Goal: Transaction & Acquisition: Obtain resource

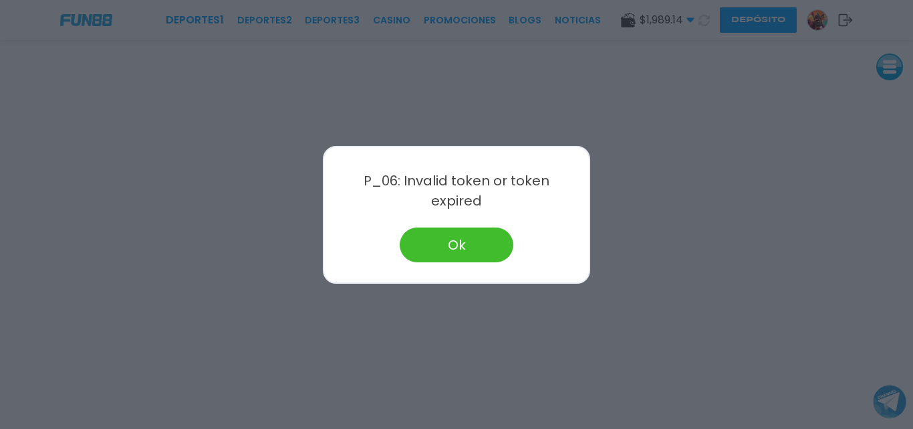
click at [454, 247] on button "Ok" at bounding box center [457, 244] width 114 height 35
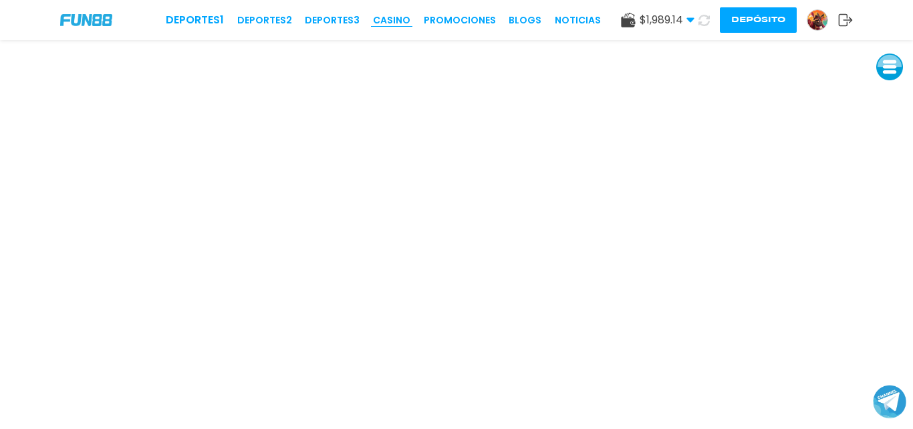
click at [392, 16] on link "CASINO" at bounding box center [391, 20] width 37 height 14
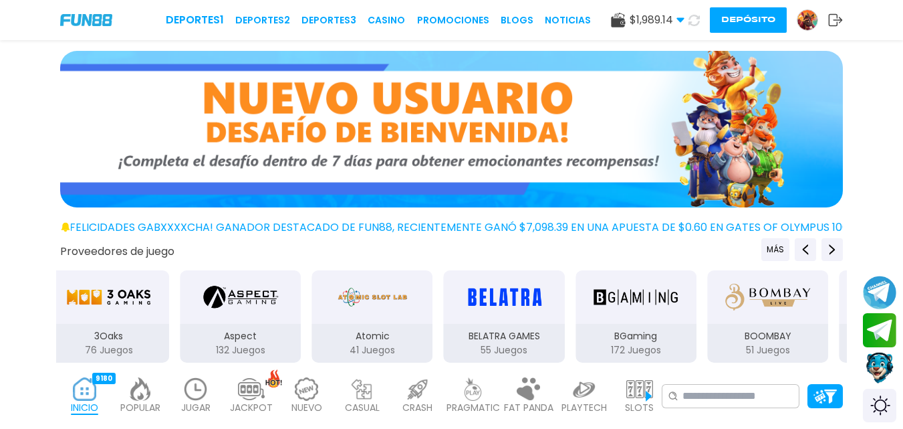
drag, startPoint x: 323, startPoint y: 273, endPoint x: 373, endPoint y: 188, distance: 98.6
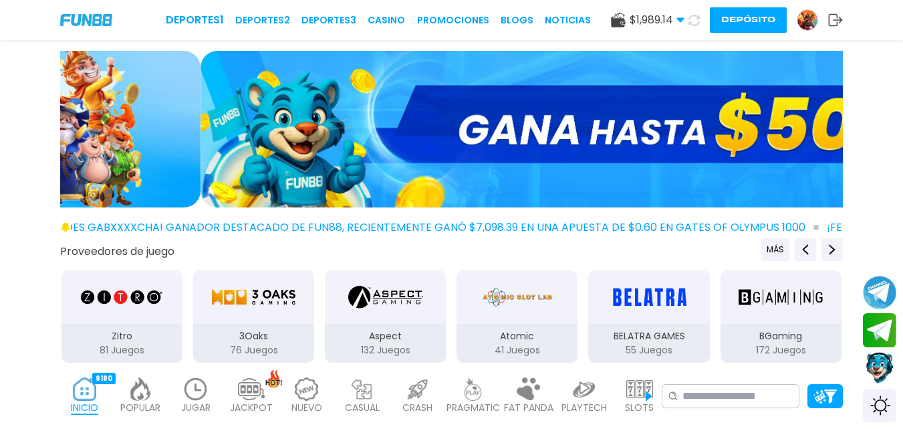
click at [201, 382] on img at bounding box center [196, 388] width 27 height 23
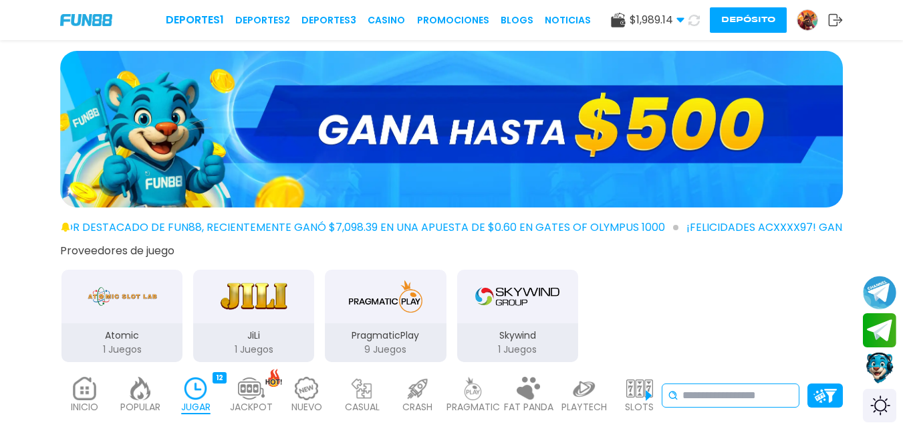
click at [697, 390] on input at bounding box center [738, 395] width 111 height 16
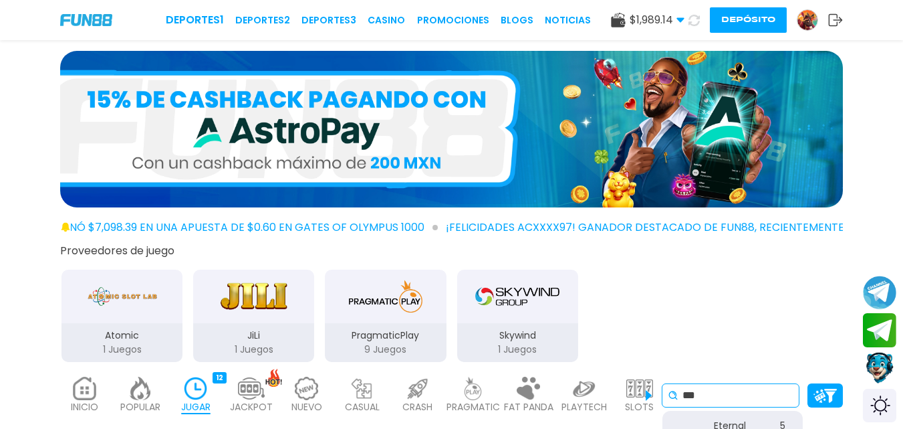
type input "***"
click at [710, 346] on div "Atomic 1 Juegos JiLi 1 Juegos PragmaticPlay 9 Juegos Skywind 1 Juegos" at bounding box center [451, 314] width 791 height 98
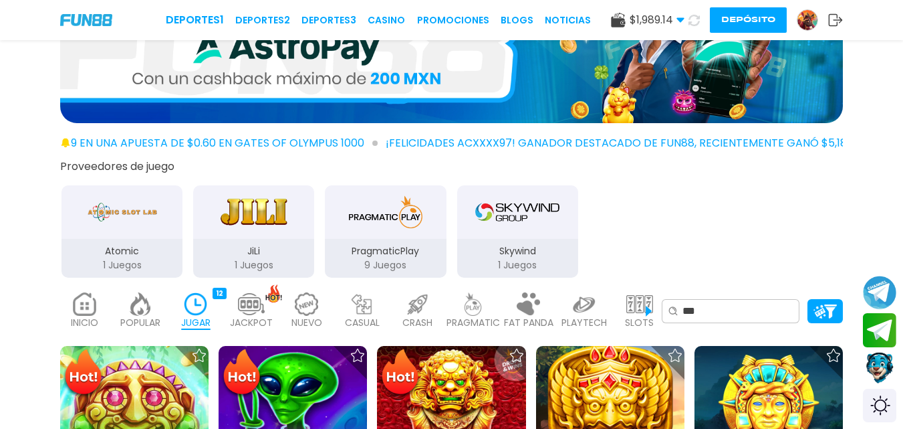
scroll to position [107, 0]
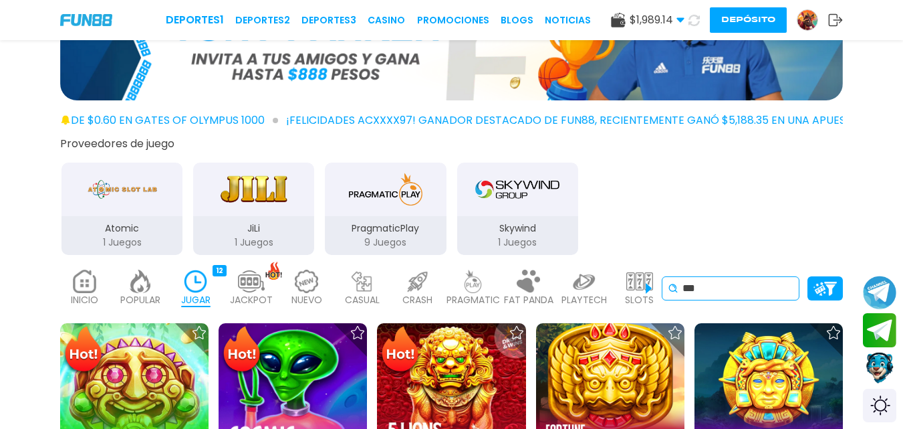
click at [767, 279] on div "*** Eternal Emp res s – Freeze Time 5 Doggy Millionai res Dream Drop 5 Doggy Mi…" at bounding box center [731, 288] width 138 height 24
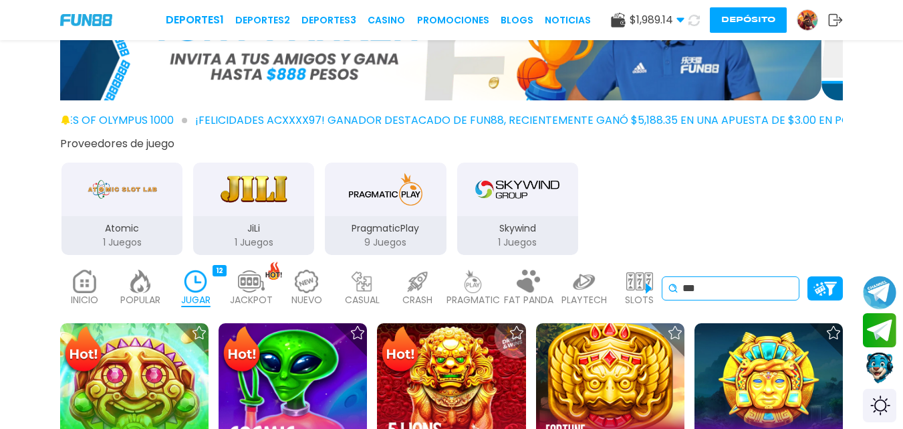
click at [670, 285] on use at bounding box center [673, 288] width 8 height 8
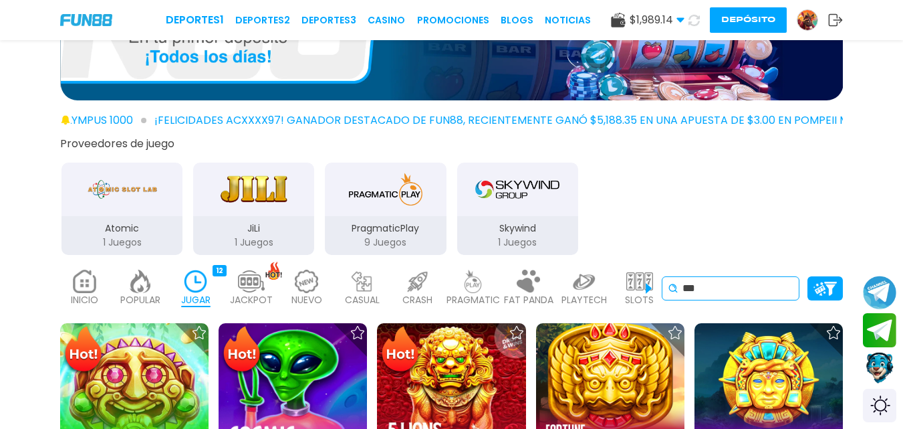
click at [671, 287] on icon at bounding box center [673, 288] width 11 height 11
click at [710, 284] on input "***" at bounding box center [738, 288] width 111 height 16
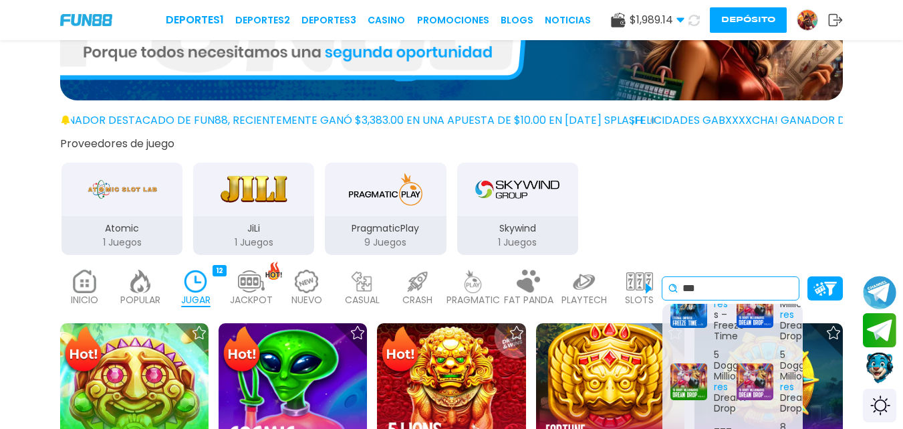
scroll to position [0, 0]
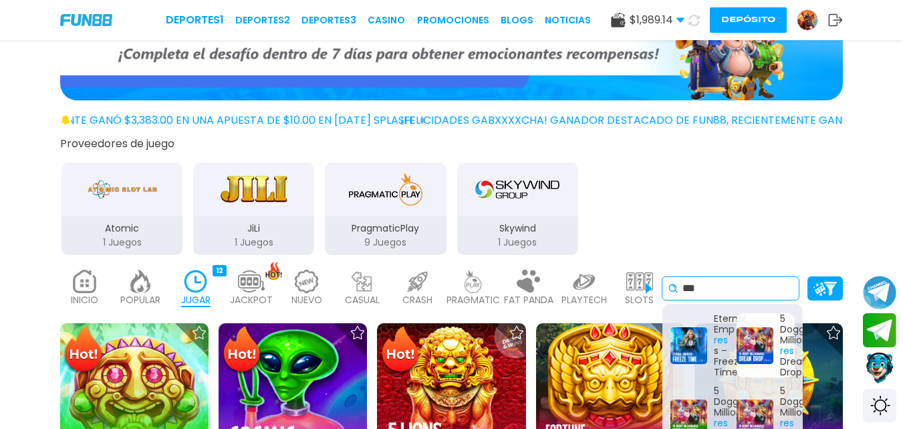
click at [745, 319] on div "5 Doggy Millionai res Dream Drop" at bounding box center [766, 345] width 58 height 64
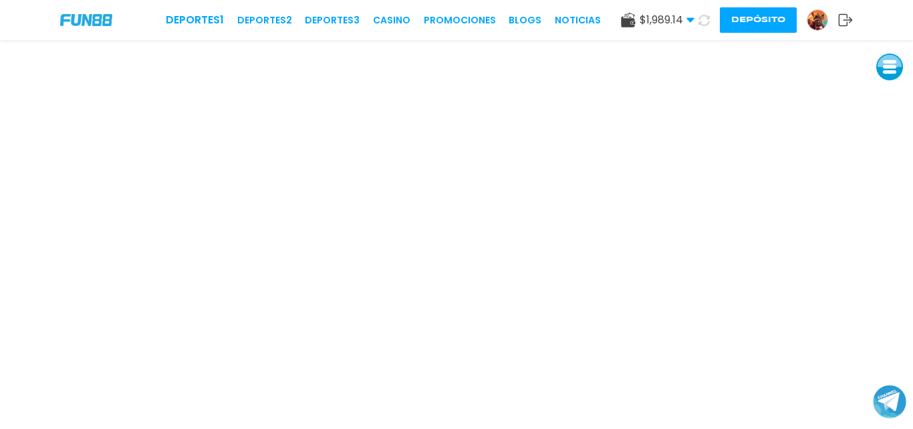
click at [689, 15] on span "$ 1,989.14" at bounding box center [667, 20] width 55 height 16
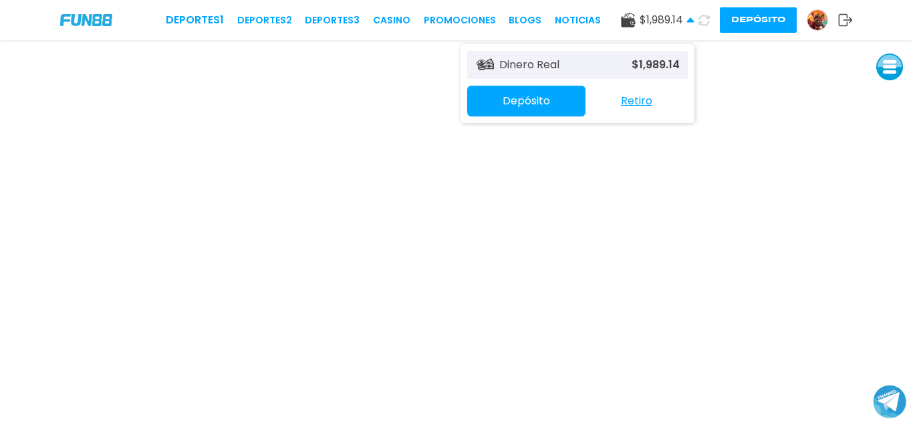
click at [636, 94] on button "Retiro" at bounding box center [637, 101] width 102 height 28
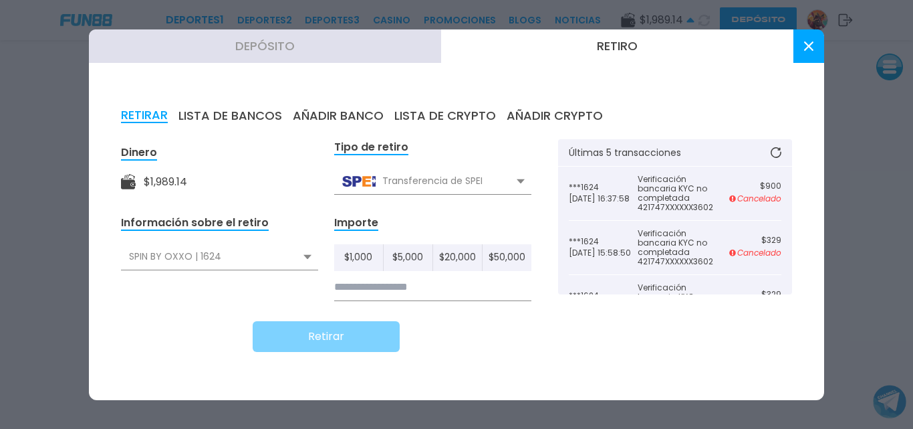
click at [572, 30] on button "Retiro" at bounding box center [617, 45] width 352 height 33
click at [588, 39] on button "Retiro" at bounding box center [617, 45] width 352 height 33
click at [609, 43] on button "Retiro" at bounding box center [617, 45] width 352 height 33
click at [523, 182] on icon at bounding box center [521, 181] width 8 height 5
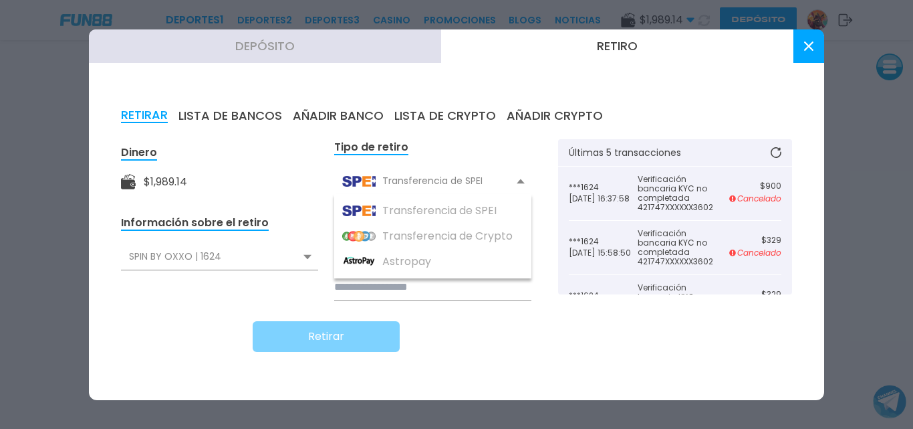
click at [523, 182] on use at bounding box center [521, 181] width 8 height 5
click at [523, 182] on icon at bounding box center [521, 181] width 8 height 5
click at [523, 182] on use at bounding box center [521, 181] width 8 height 5
click at [526, 183] on div "Transferencia de SPEI" at bounding box center [432, 180] width 197 height 25
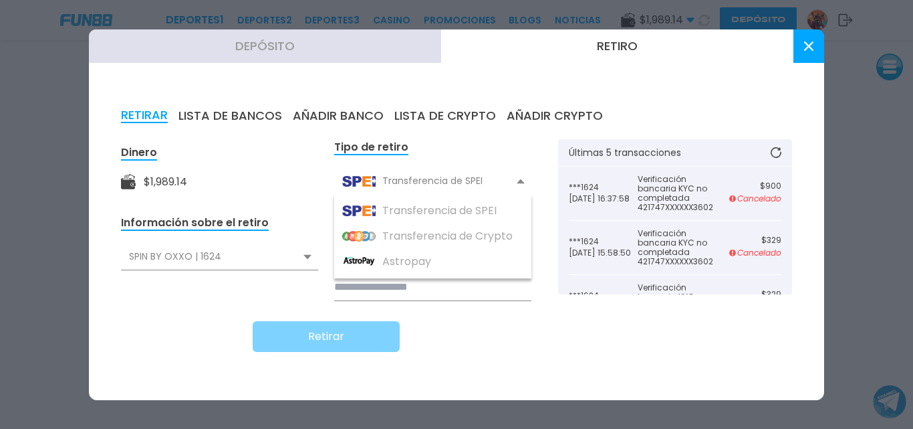
click at [526, 183] on div "Transferencia de SPEI" at bounding box center [432, 180] width 197 height 25
click at [296, 251] on div "SPIN BY OXXO | 1624" at bounding box center [219, 256] width 197 height 25
click at [296, 252] on div "SPIN BY OXXO | 1624" at bounding box center [219, 256] width 197 height 25
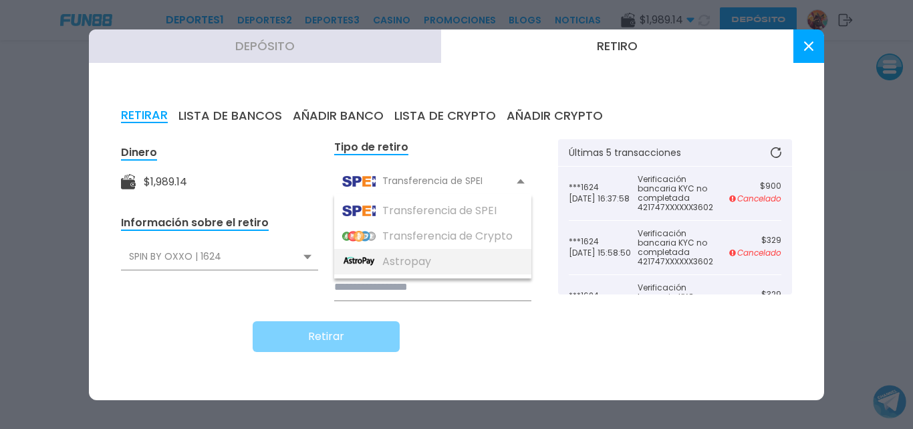
click at [438, 262] on div "Astropay" at bounding box center [432, 261] width 197 height 25
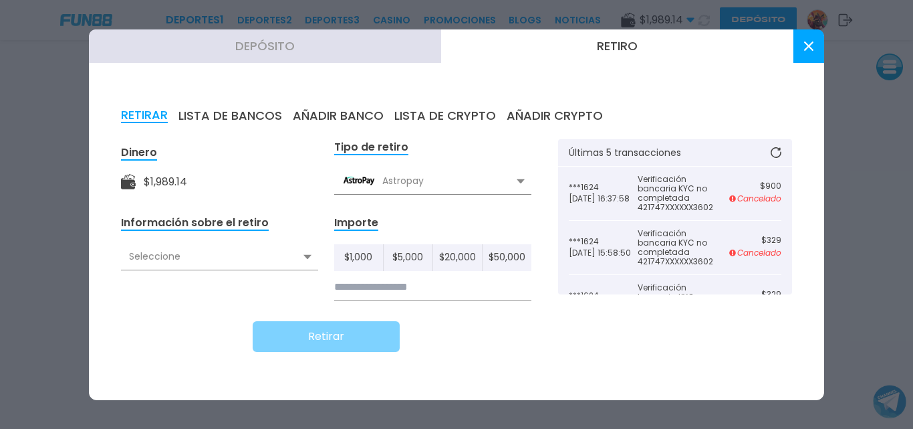
click at [523, 169] on div "Astropay" at bounding box center [432, 180] width 197 height 25
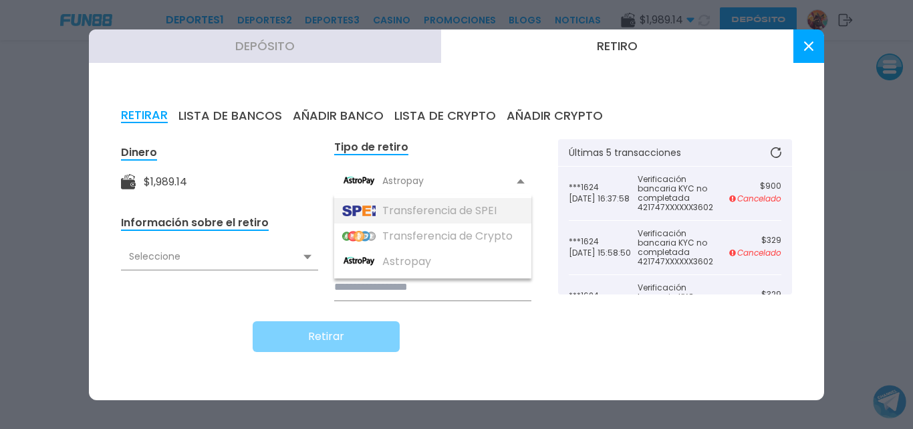
click at [431, 203] on div "Transferencia de SPEI" at bounding box center [432, 210] width 197 height 25
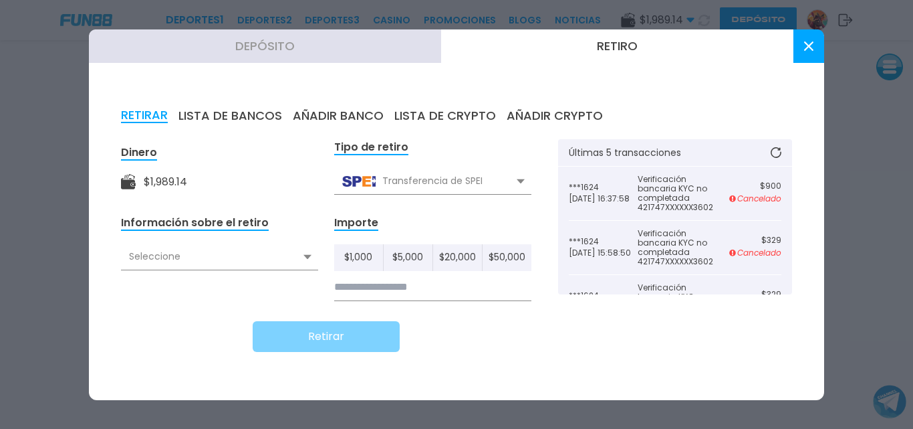
click at [283, 248] on div "Seleccione" at bounding box center [219, 256] width 197 height 25
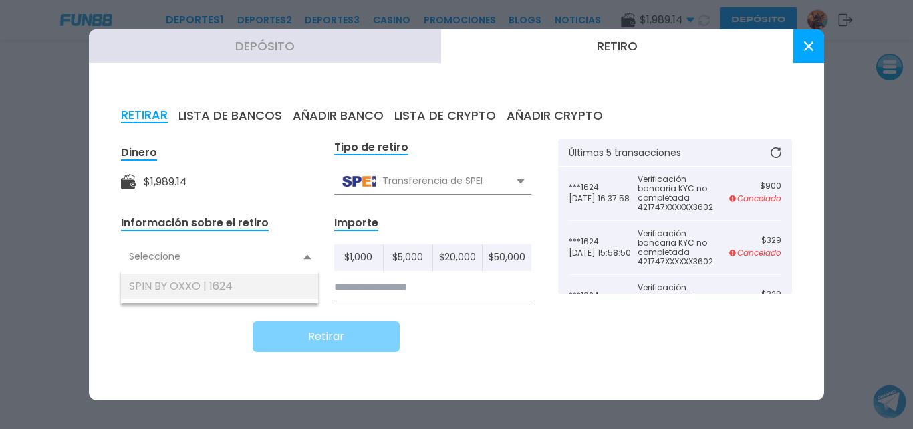
click at [277, 281] on div "SPIN BY OXXO | 1624" at bounding box center [219, 285] width 197 height 25
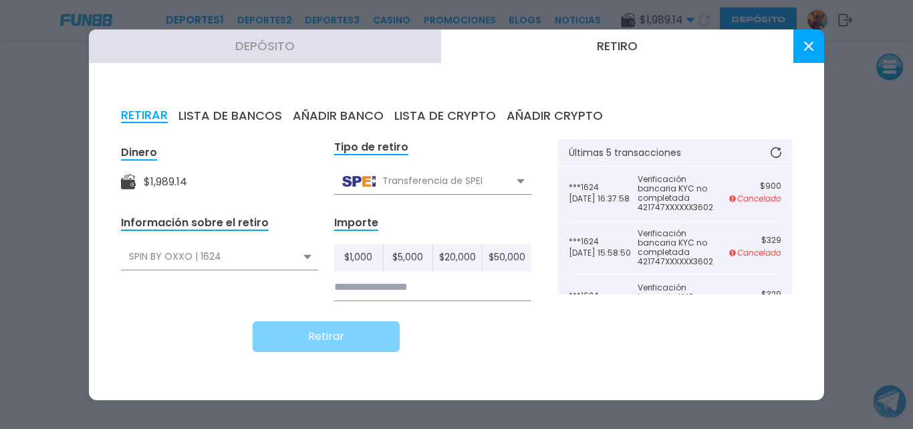
click at [385, 290] on input at bounding box center [432, 286] width 197 height 27
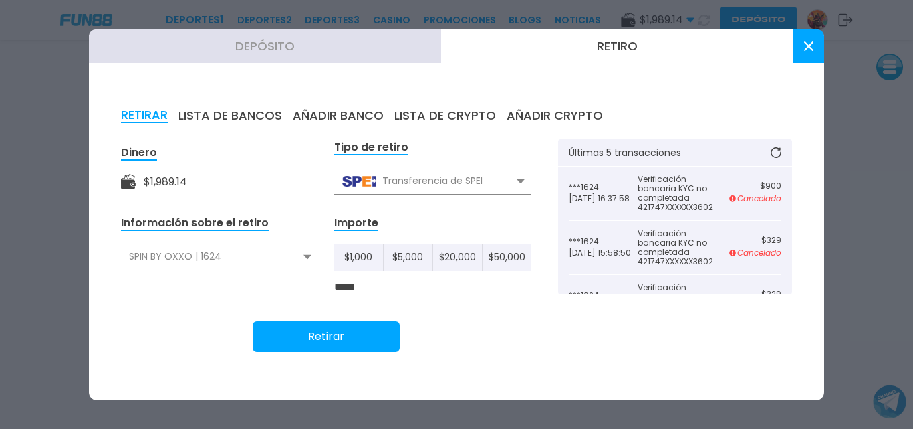
type input "*****"
click at [376, 335] on button "Retirar" at bounding box center [326, 336] width 147 height 31
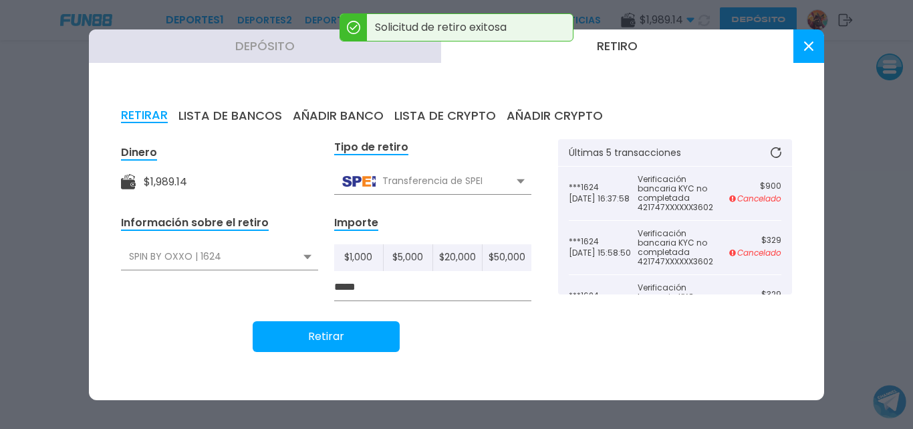
click at [239, 115] on button "LISTA DE BANCOS" at bounding box center [231, 115] width 104 height 15
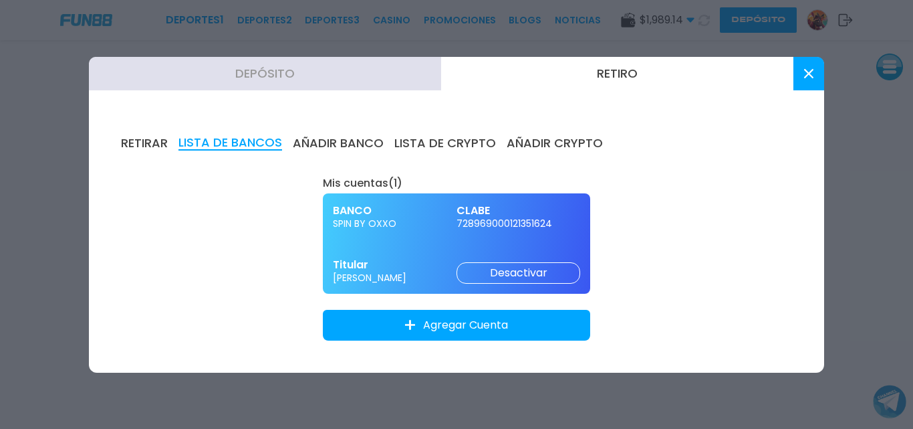
click at [337, 140] on button "AÑADIR BANCO" at bounding box center [338, 143] width 91 height 15
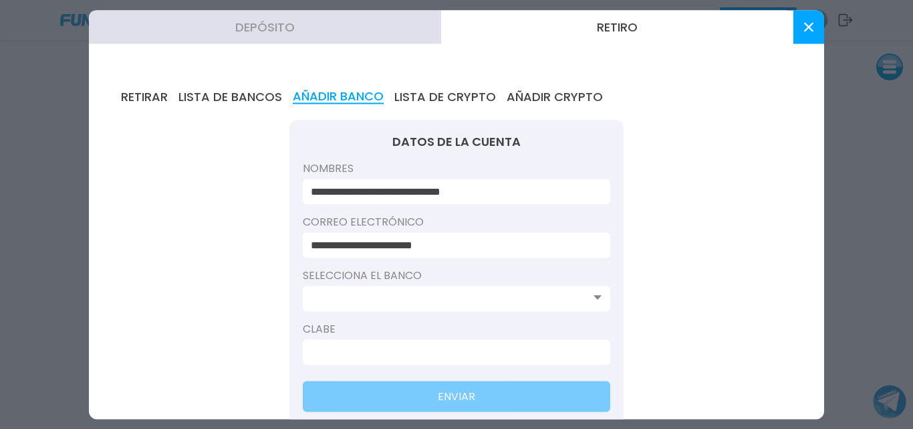
click at [447, 96] on button "LISTA DE CRYPTO" at bounding box center [445, 96] width 102 height 15
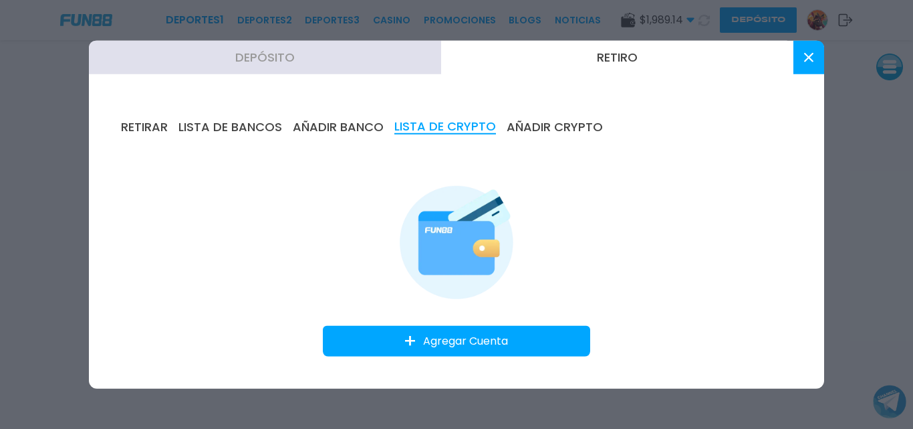
click at [529, 171] on div "RETIRAR LISTA DE BANCOS AÑADIR BANCO LISTA DE CRYPTO AÑADIR CRYPTO Agregar Cuen…" at bounding box center [456, 237] width 735 height 301
click at [134, 126] on button "RETIRAR" at bounding box center [144, 126] width 47 height 15
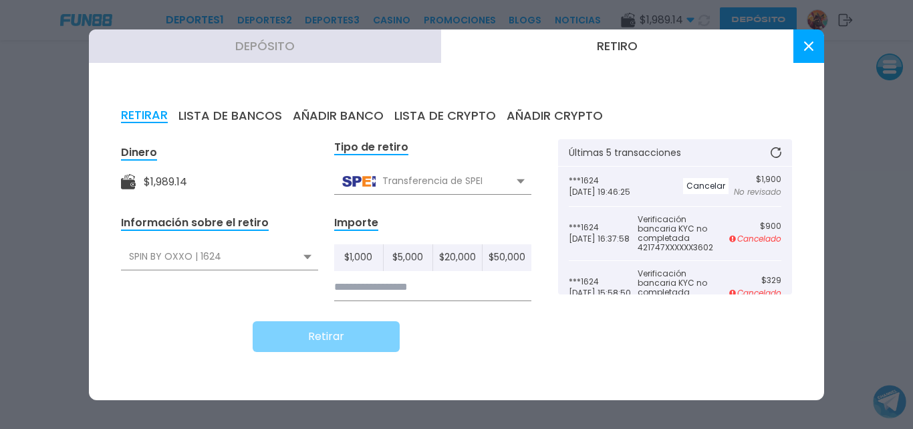
click at [798, 53] on button at bounding box center [809, 45] width 31 height 33
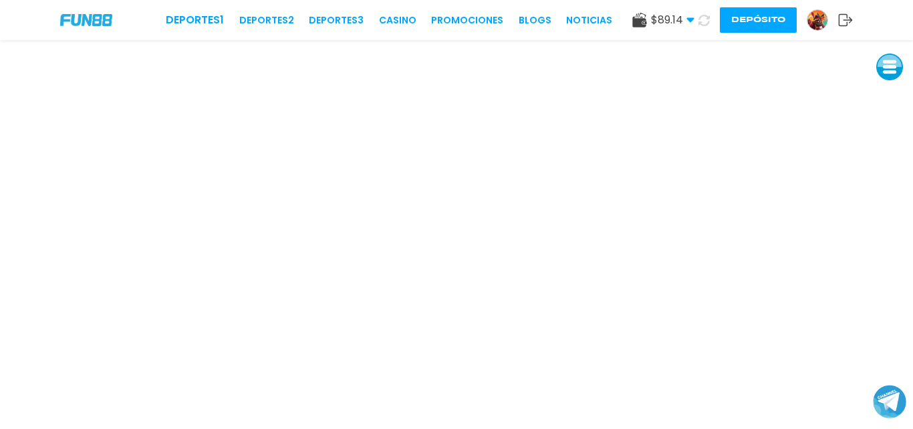
click at [704, 21] on icon at bounding box center [704, 20] width 11 height 11
click at [704, 21] on icon at bounding box center [704, 20] width 12 height 12
click at [819, 18] on img at bounding box center [818, 20] width 20 height 20
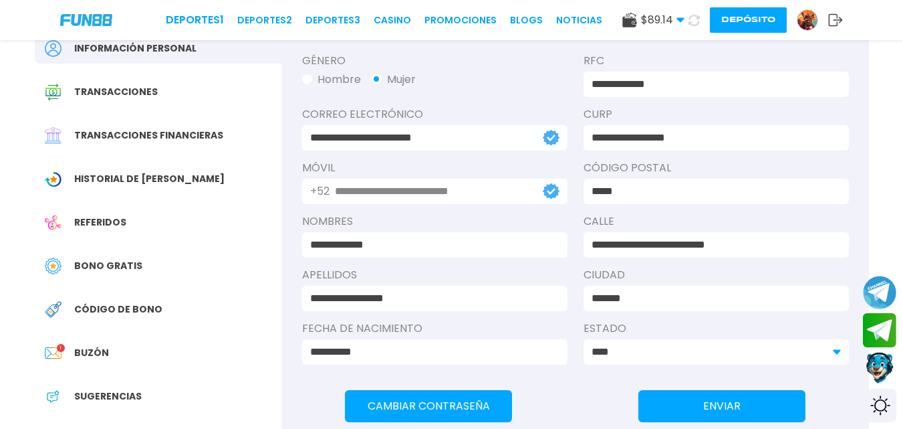
scroll to position [157, 0]
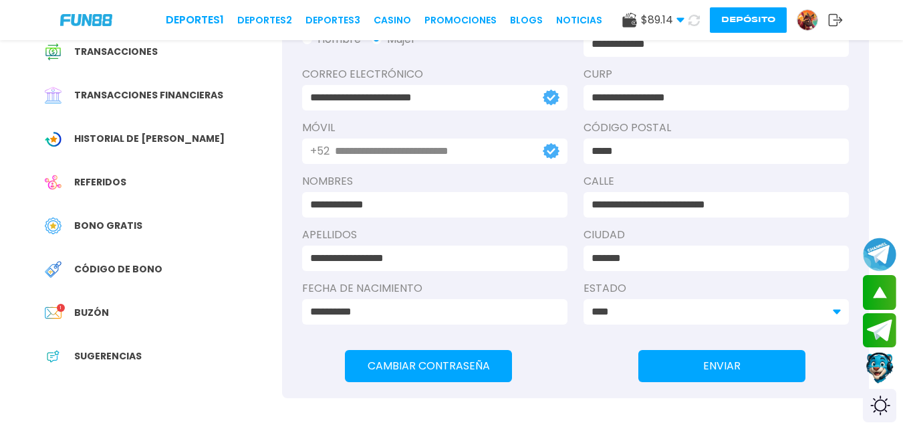
click at [77, 306] on span "Buzón" at bounding box center [91, 313] width 35 height 14
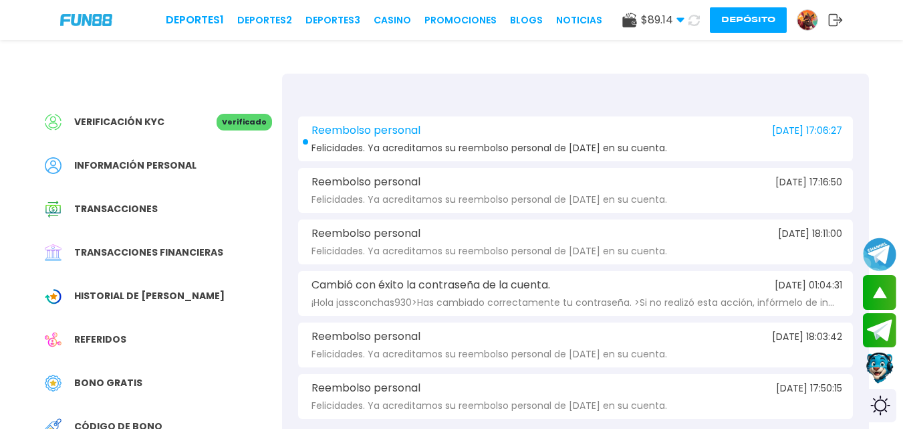
click at [428, 140] on div "Reembolso personal 2025-09-22 17:06:27 Felicidades. Ya acreditamos su reembolso…" at bounding box center [575, 138] width 555 height 45
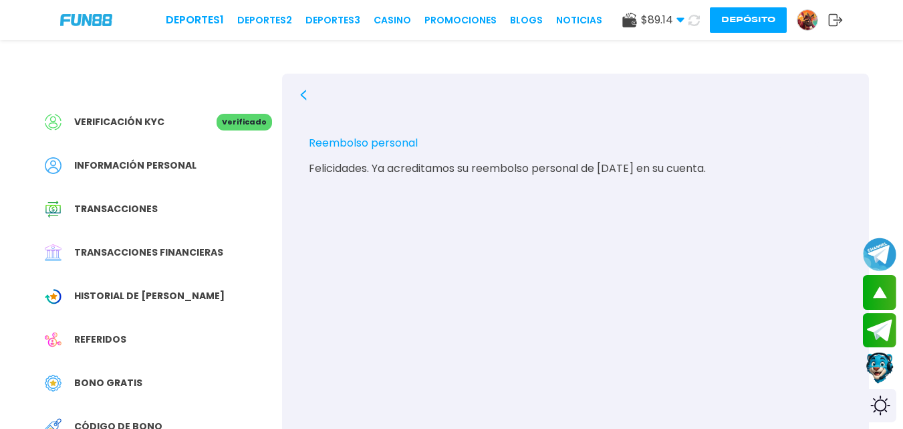
click at [84, 295] on span "Historial de [PERSON_NAME]" at bounding box center [149, 296] width 150 height 14
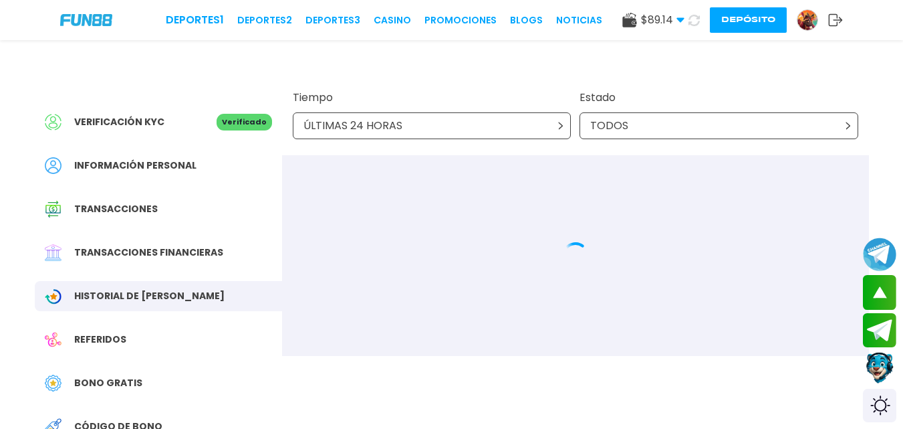
click at [137, 244] on div "Transacciones financieras" at bounding box center [158, 252] width 247 height 30
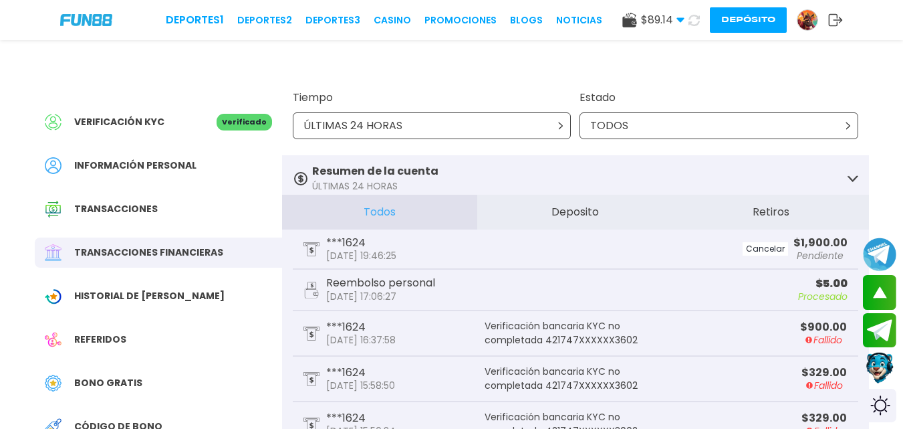
click at [312, 248] on use at bounding box center [312, 249] width 16 height 14
click at [311, 248] on use at bounding box center [312, 249] width 16 height 14
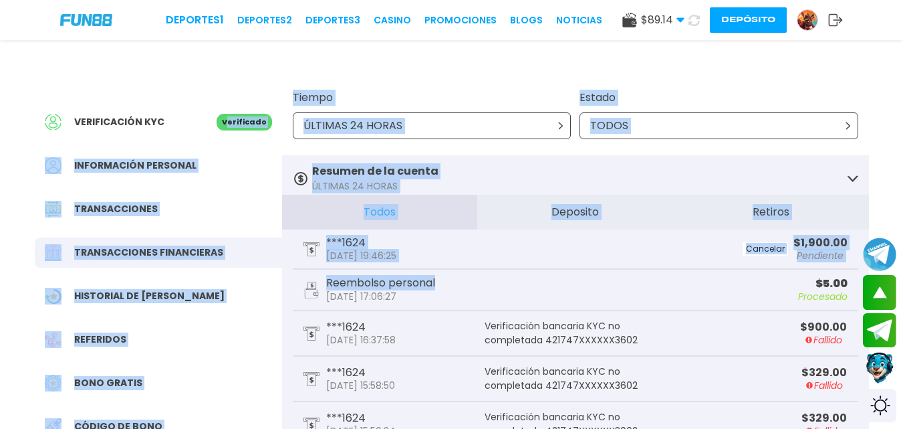
drag, startPoint x: 473, startPoint y: 273, endPoint x: 235, endPoint y: 58, distance: 321.0
click at [235, 58] on div "Verificación KYC Verificado Información personal Transacciones Transacciones fi…" at bounding box center [452, 368] width 866 height 657
click at [879, 42] on div "Verificación KYC Verificado Información personal Transacciones Transacciones fi…" at bounding box center [452, 368] width 866 height 657
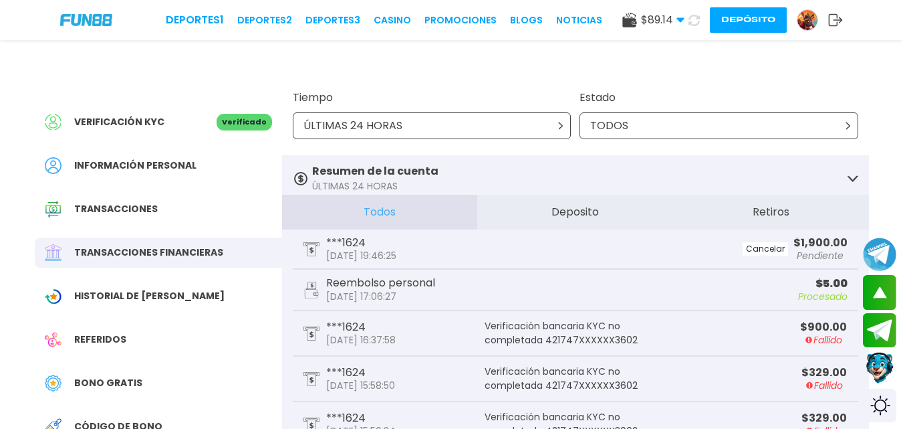
click at [879, 42] on div "Verificación KYC Verificado Información personal Transacciones Transacciones fi…" at bounding box center [452, 368] width 866 height 657
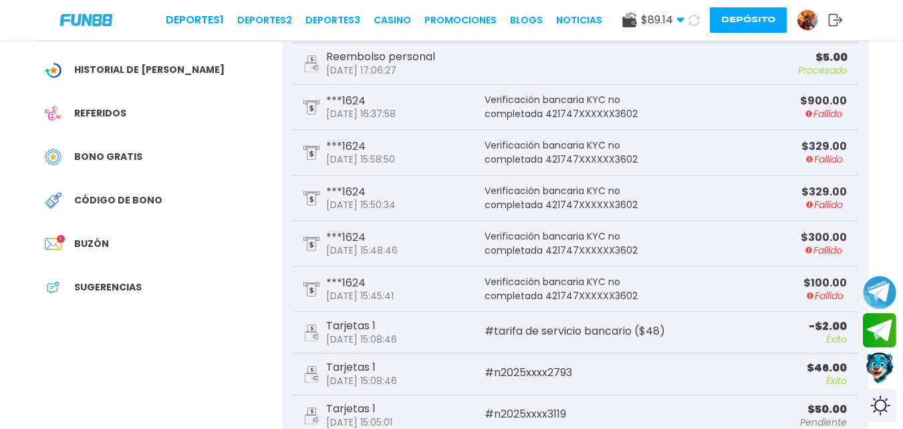
scroll to position [340, 0]
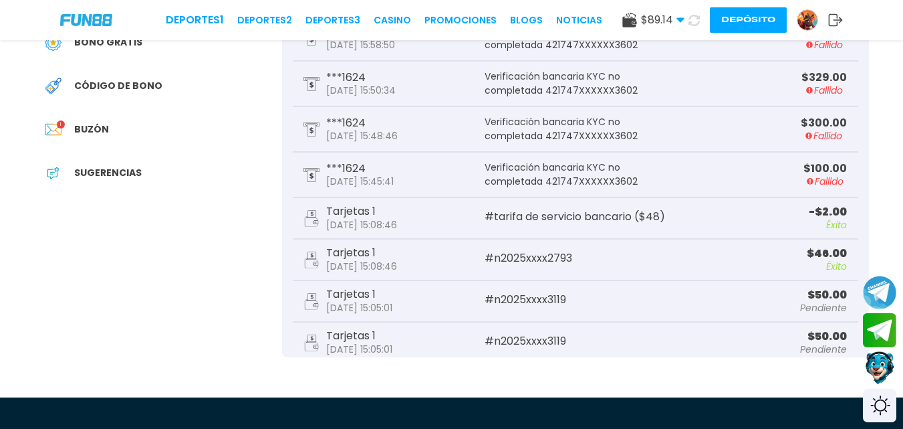
click at [878, 368] on button "Contact customer service" at bounding box center [879, 368] width 35 height 36
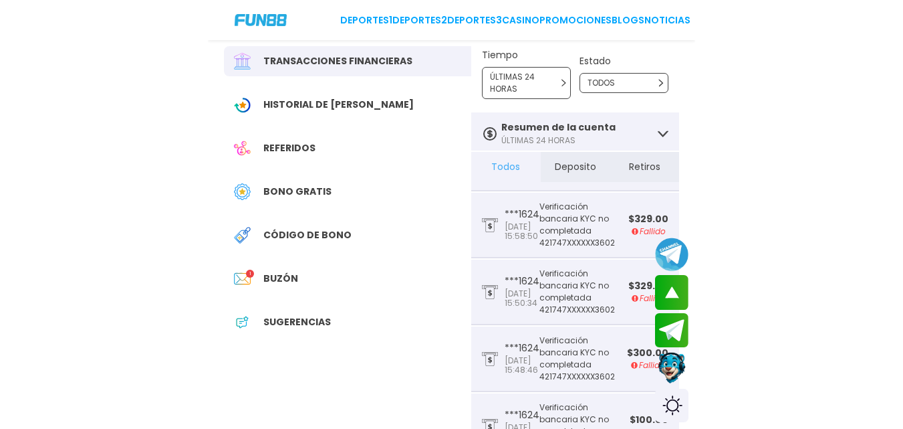
scroll to position [0, 0]
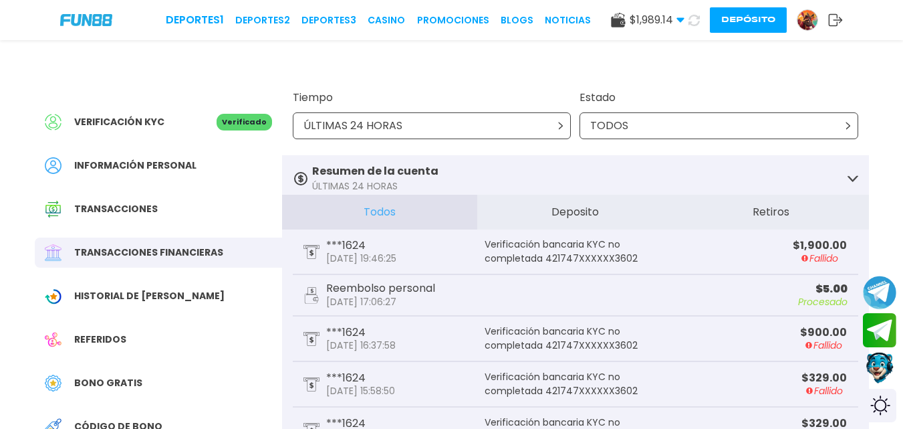
click at [802, 13] on img at bounding box center [808, 20] width 20 height 20
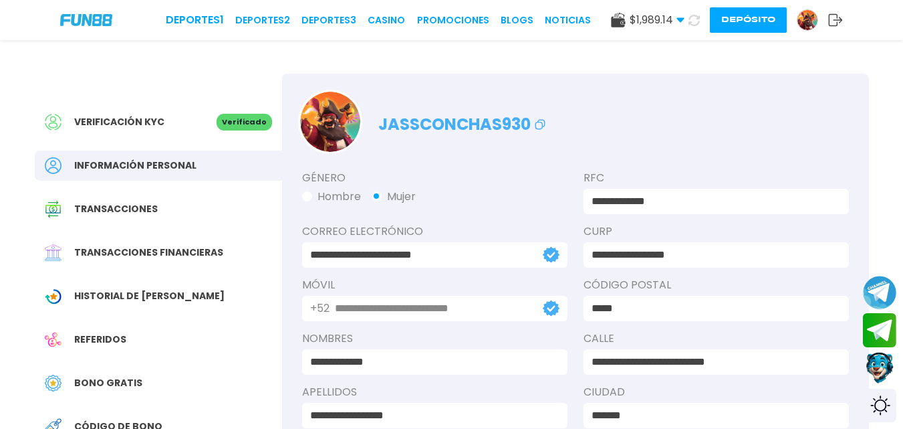
click at [538, 115] on p "jassconchas930" at bounding box center [463, 121] width 170 height 31
drag, startPoint x: 873, startPoint y: 0, endPoint x: 575, endPoint y: 47, distance: 301.8
click at [575, 47] on div "**********" at bounding box center [452, 307] width 866 height 535
click at [808, 15] on img at bounding box center [808, 20] width 20 height 20
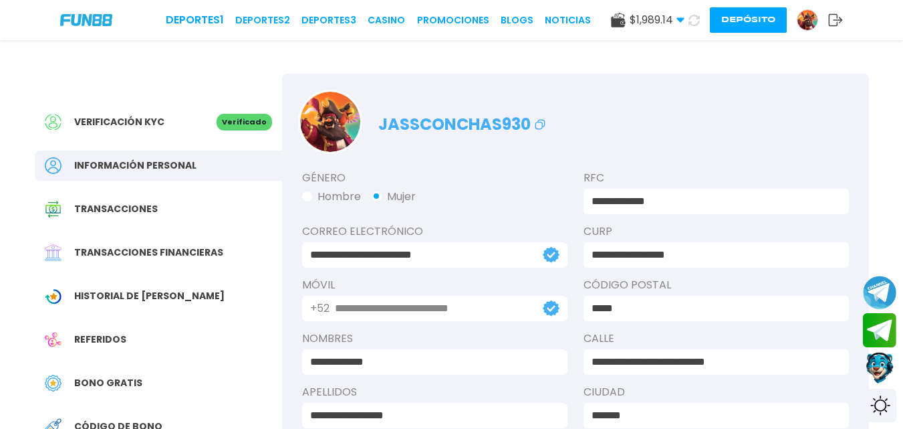
click at [811, 27] on img at bounding box center [808, 20] width 20 height 20
click at [808, 19] on img at bounding box center [808, 20] width 20 height 20
click at [540, 118] on icon at bounding box center [540, 124] width 16 height 16
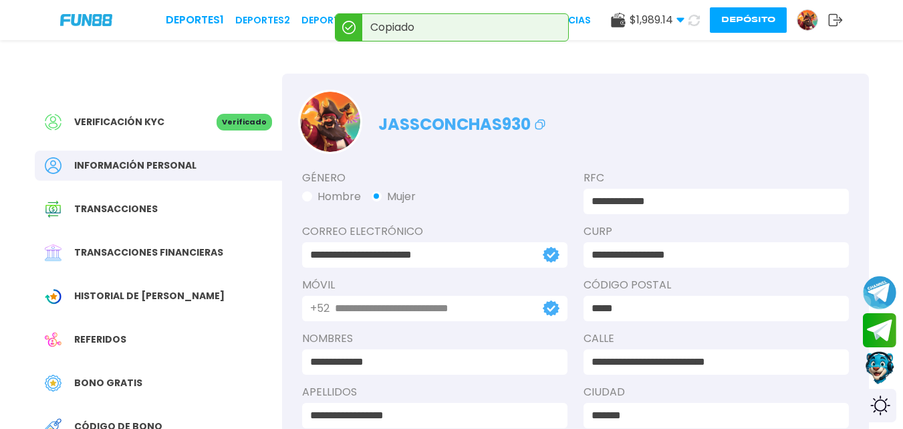
click at [876, 365] on button "Contact customer service" at bounding box center [879, 368] width 35 height 36
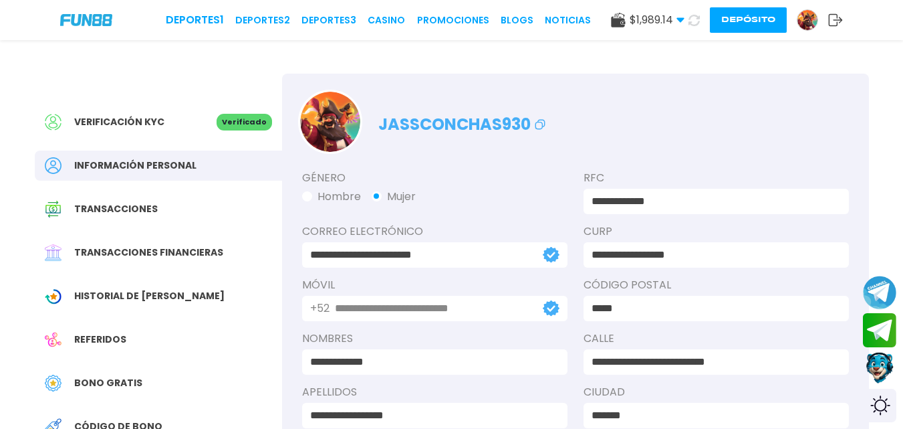
click at [675, 19] on span "$ 1,989.14" at bounding box center [657, 20] width 55 height 16
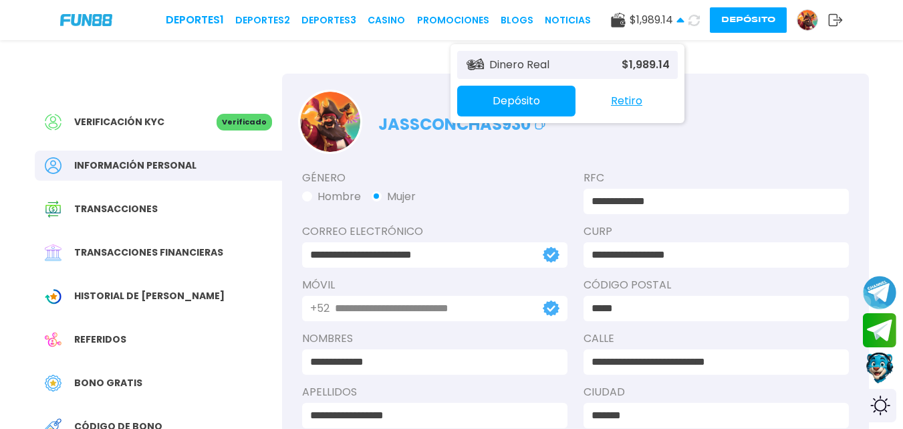
click at [619, 98] on button "Retiro" at bounding box center [627, 101] width 102 height 28
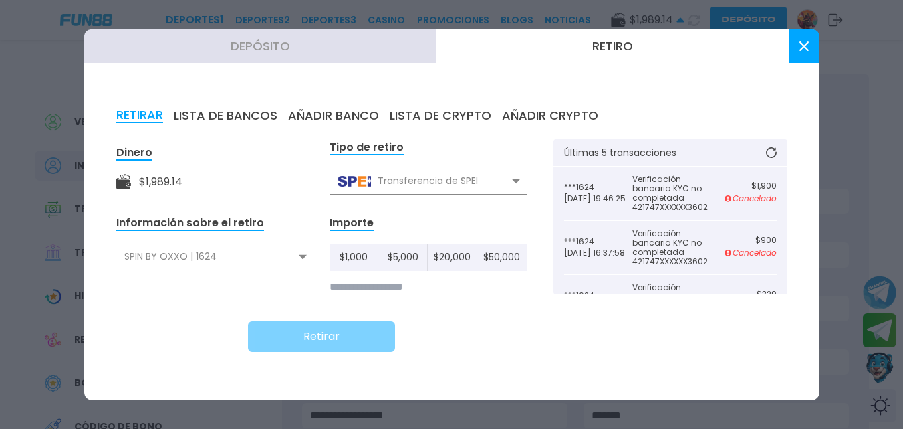
click at [554, 40] on button "Retiro" at bounding box center [613, 45] width 352 height 33
click at [522, 52] on button "Retiro" at bounding box center [613, 45] width 352 height 33
click at [350, 283] on input at bounding box center [428, 286] width 197 height 27
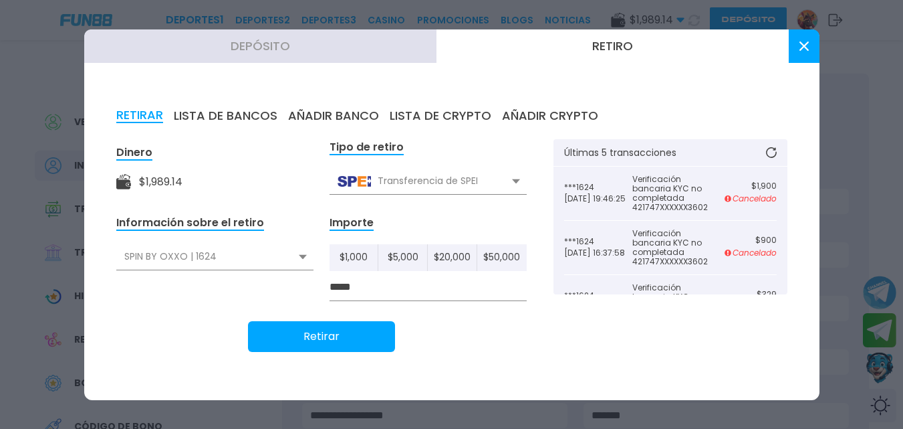
type input "*****"
click at [346, 328] on button "Retirar" at bounding box center [321, 336] width 147 height 31
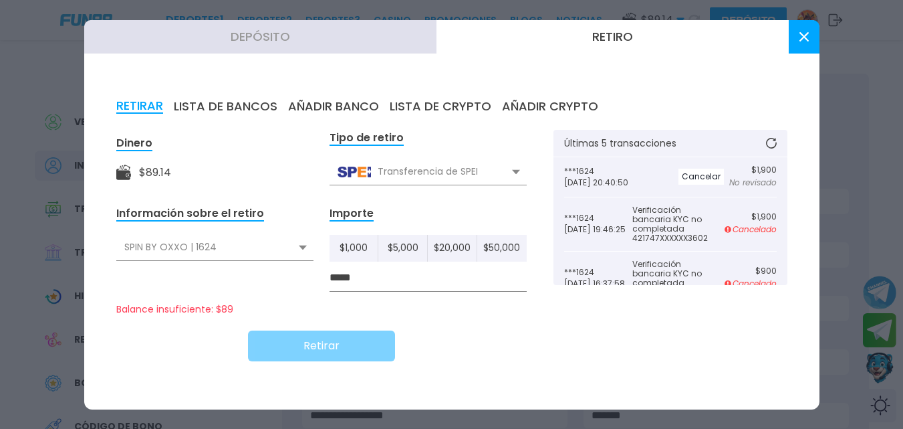
click at [801, 30] on button at bounding box center [804, 36] width 31 height 33
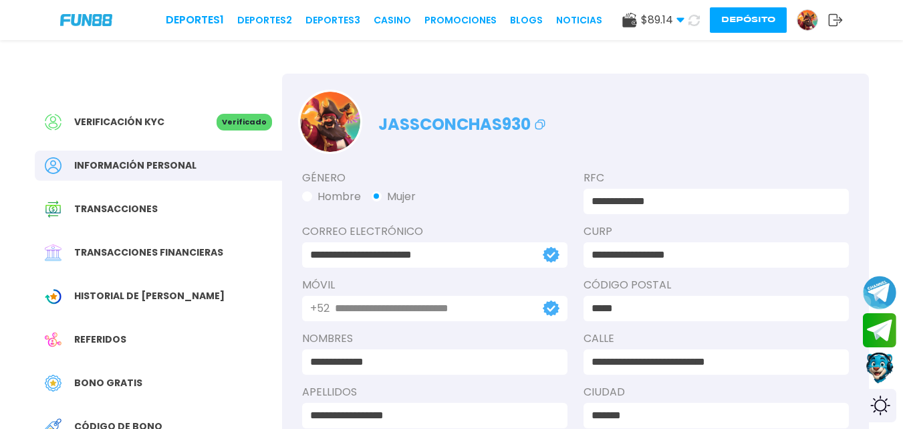
click at [802, 17] on img at bounding box center [808, 20] width 20 height 20
click at [802, 19] on img at bounding box center [808, 20] width 20 height 20
click at [808, 13] on img at bounding box center [808, 20] width 20 height 20
click at [182, 246] on span "Transacciones financieras" at bounding box center [148, 252] width 149 height 14
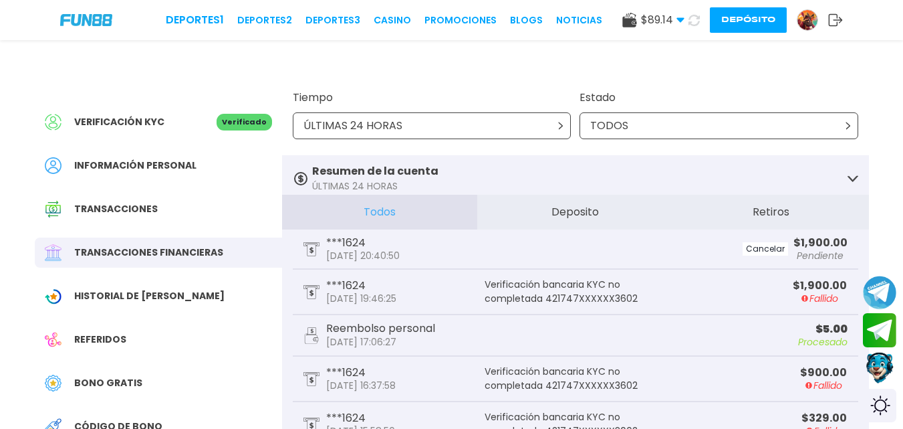
click at [742, 202] on button "Retiros" at bounding box center [771, 212] width 196 height 35
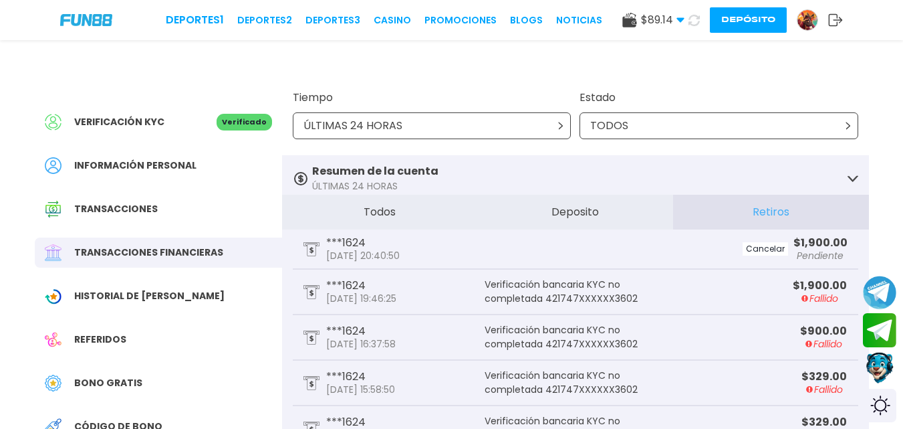
click at [691, 15] on use at bounding box center [694, 19] width 11 height 11
click at [691, 15] on use at bounding box center [694, 20] width 12 height 12
drag, startPoint x: 691, startPoint y: 16, endPoint x: 64, endPoint y: -21, distance: 628.2
click at [696, 9] on div "$ 89.14 Dinero Real $ 89.14 Depósito Retiro Depósito" at bounding box center [732, 19] width 221 height 25
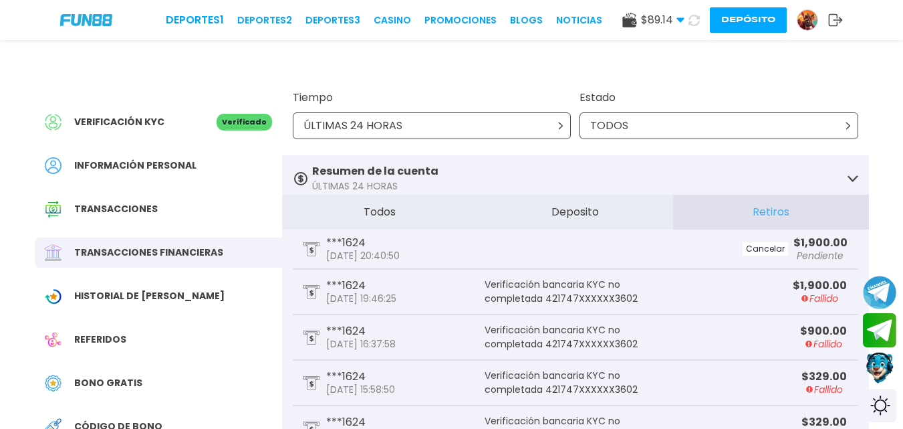
click at [693, 7] on div "$ 89.14 Dinero Real $ 89.14 Depósito Retiro Depósito" at bounding box center [732, 19] width 221 height 25
click at [690, 23] on use at bounding box center [694, 20] width 15 height 15
click at [690, 23] on use at bounding box center [694, 20] width 14 height 14
click at [690, 23] on use at bounding box center [694, 20] width 15 height 15
click at [689, 23] on use at bounding box center [694, 20] width 16 height 16
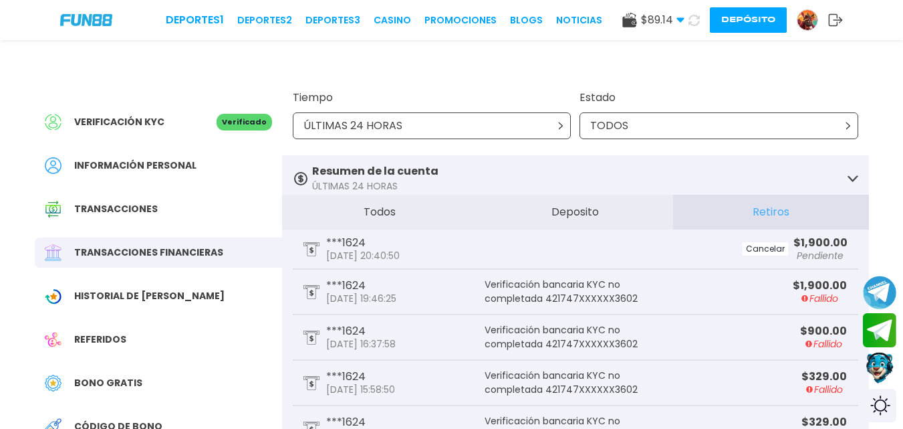
click at [677, 18] on use at bounding box center [680, 20] width 7 height 5
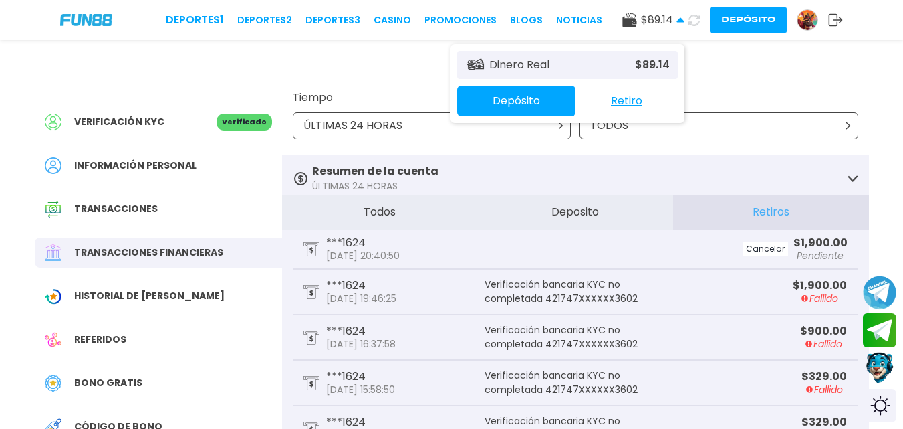
click at [622, 100] on button "Retiro" at bounding box center [627, 101] width 102 height 28
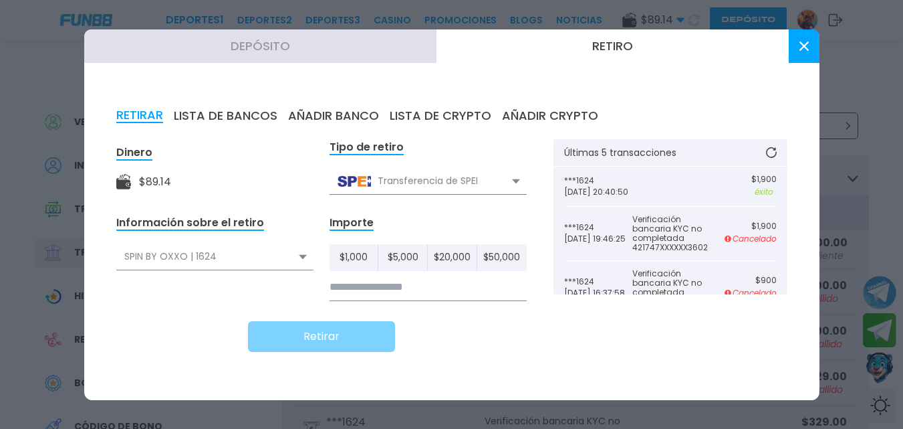
click at [809, 47] on button at bounding box center [804, 45] width 31 height 33
